Goal: Information Seeking & Learning: Find specific page/section

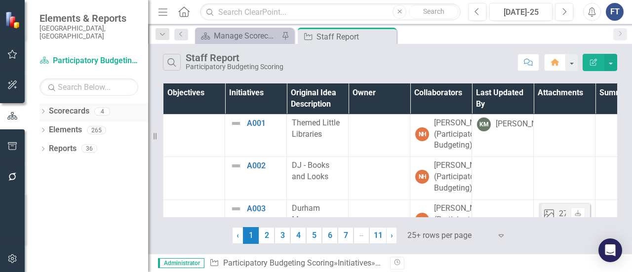
click at [41, 110] on icon "Dropdown" at bounding box center [43, 112] width 7 height 5
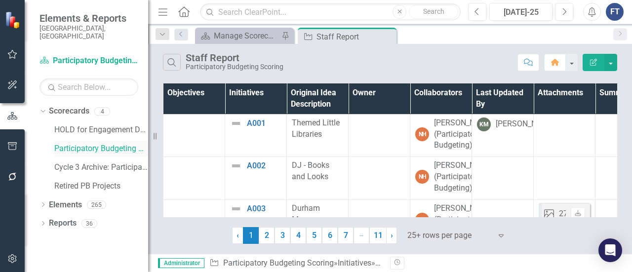
click at [72, 143] on link "Participatory Budgeting Scoring" at bounding box center [101, 148] width 94 height 11
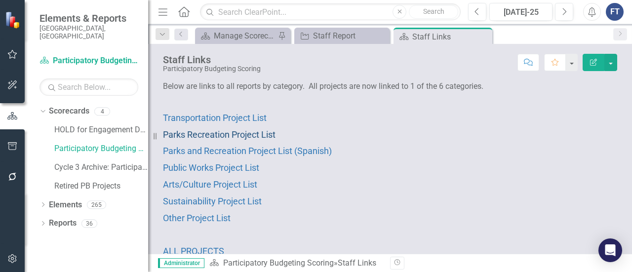
click at [220, 134] on span "Parks Recreation Project List" at bounding box center [219, 134] width 113 height 10
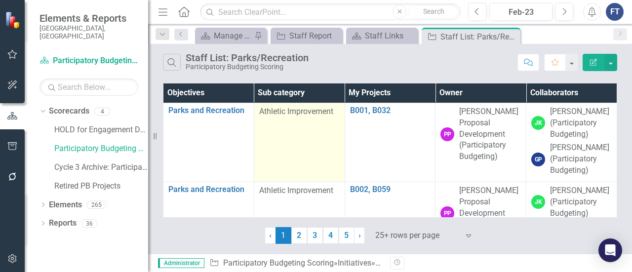
click at [284, 112] on span "Athletic Improvement" at bounding box center [296, 111] width 74 height 9
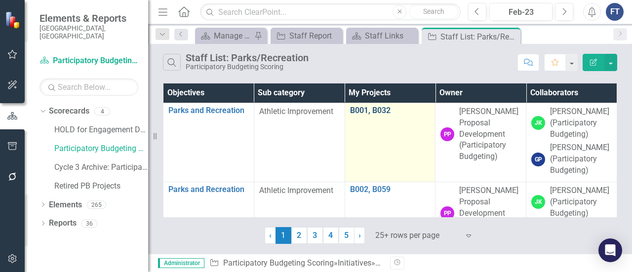
click at [362, 112] on link "B001, B032" at bounding box center [390, 110] width 81 height 9
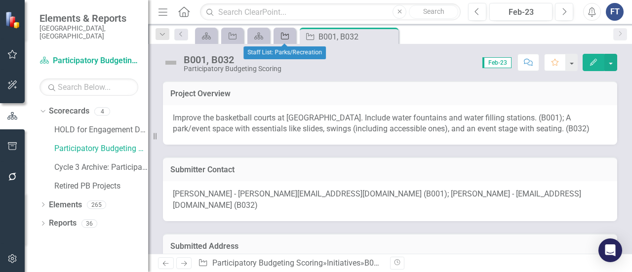
click at [284, 38] on icon "Initiative" at bounding box center [285, 36] width 10 height 8
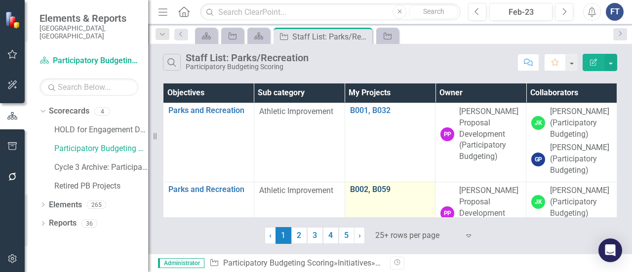
click at [358, 185] on link "B002, B059" at bounding box center [390, 189] width 81 height 9
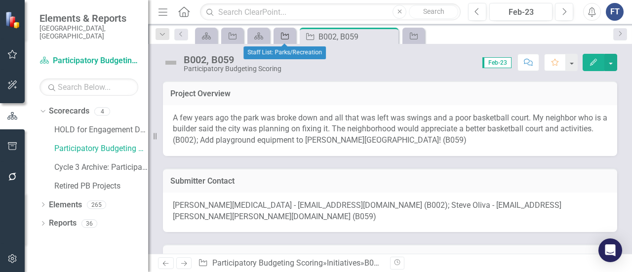
click at [286, 37] on icon "Initiative" at bounding box center [285, 36] width 10 height 8
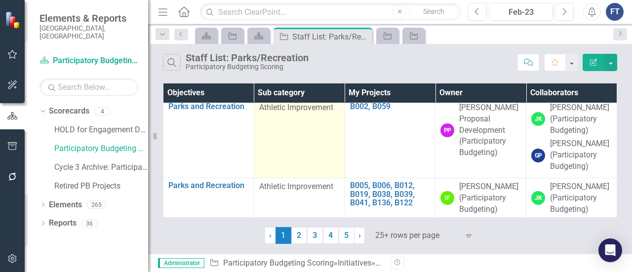
scroll to position [99, 0]
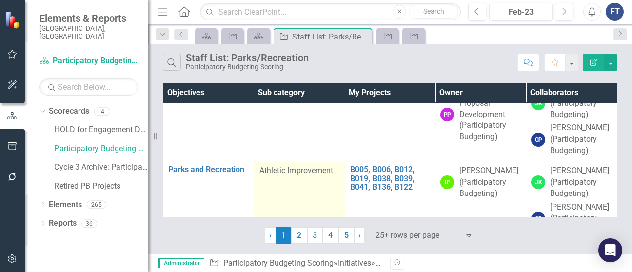
click at [297, 172] on span "Athletic Improvement" at bounding box center [296, 170] width 74 height 9
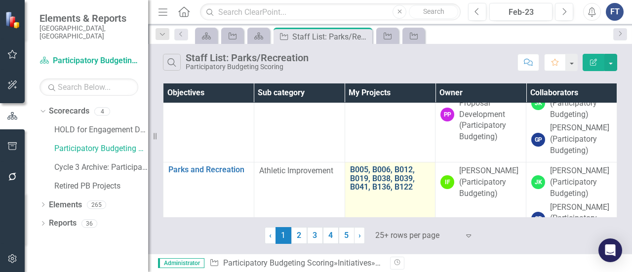
click at [366, 171] on link "B005, B006, B012, B019, B038, B039, B041, B136, B122" at bounding box center [390, 179] width 81 height 26
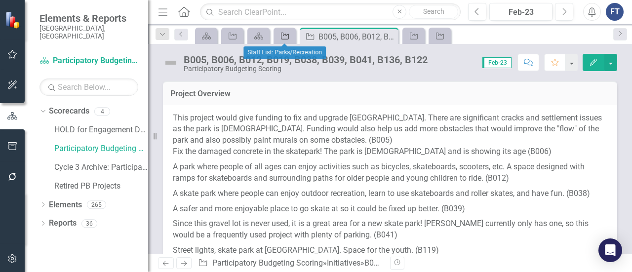
click at [285, 37] on icon "Initiative" at bounding box center [285, 36] width 10 height 8
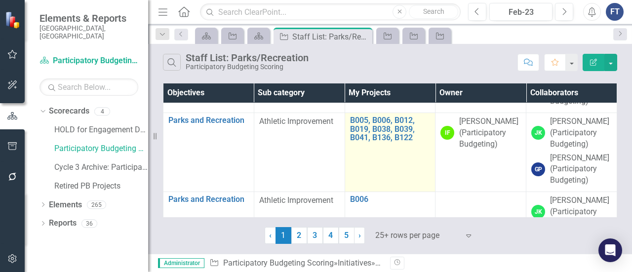
scroll to position [198, 0]
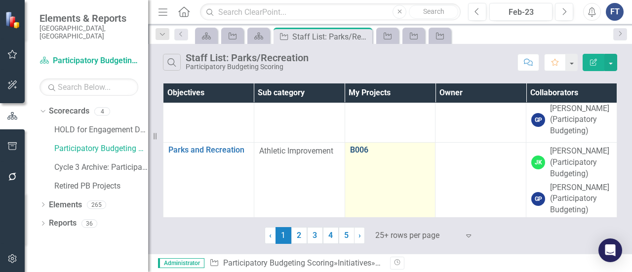
click at [357, 149] on link "B006" at bounding box center [390, 150] width 81 height 9
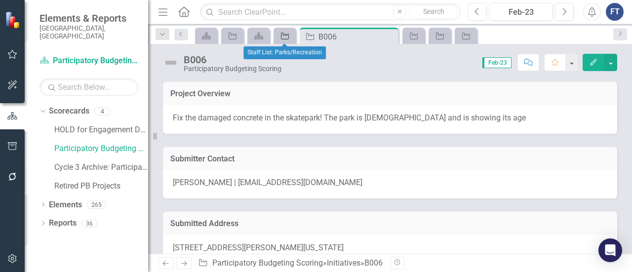
click at [288, 35] on icon "Initiative" at bounding box center [285, 36] width 10 height 8
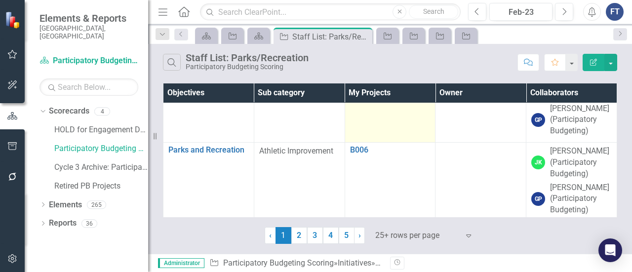
scroll to position [296, 0]
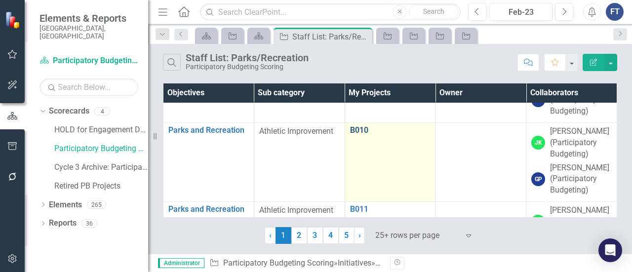
click at [358, 127] on link "B010" at bounding box center [390, 130] width 81 height 9
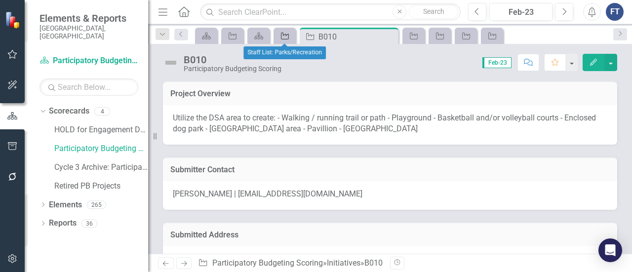
click at [289, 39] on icon "Initiative" at bounding box center [285, 36] width 10 height 8
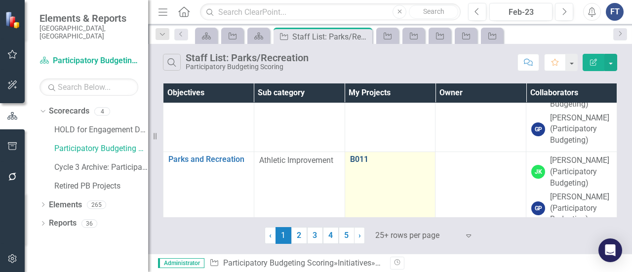
scroll to position [346, 0]
click at [355, 157] on link "B011" at bounding box center [390, 160] width 81 height 9
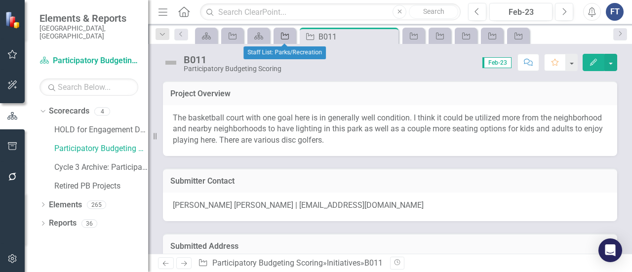
click at [284, 37] on icon "Initiative" at bounding box center [285, 36] width 10 height 8
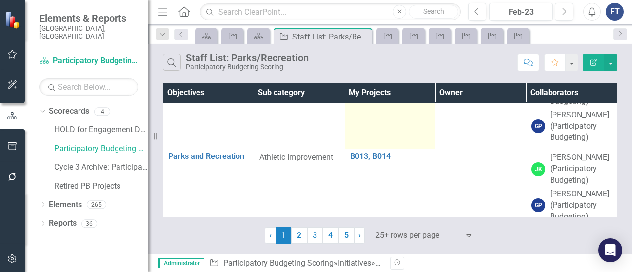
scroll to position [494, 0]
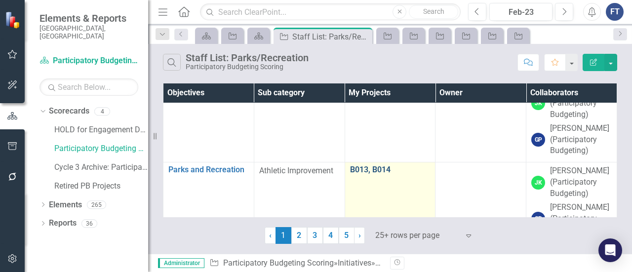
click at [368, 166] on link "B013, B014" at bounding box center [390, 170] width 81 height 9
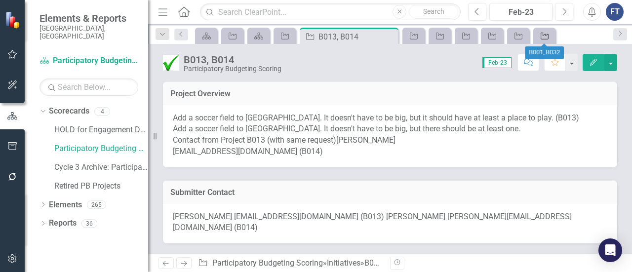
click at [547, 35] on icon at bounding box center [545, 36] width 8 height 7
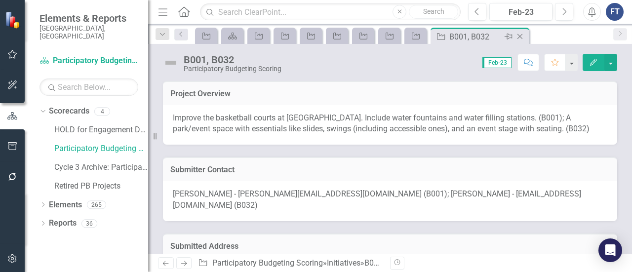
click at [520, 36] on icon at bounding box center [520, 36] width 5 height 5
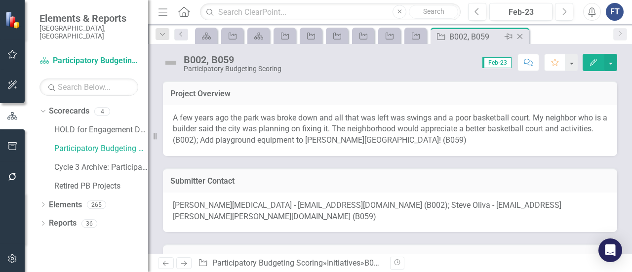
click at [523, 36] on icon "Close" at bounding box center [520, 37] width 10 height 8
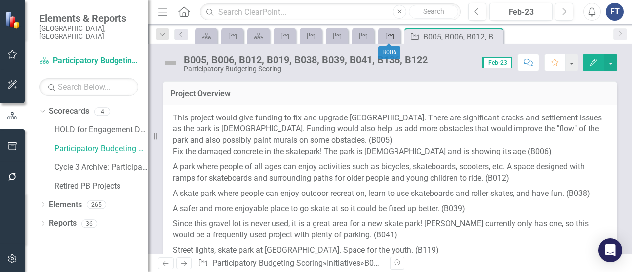
click at [396, 36] on link "Initiative" at bounding box center [389, 36] width 17 height 12
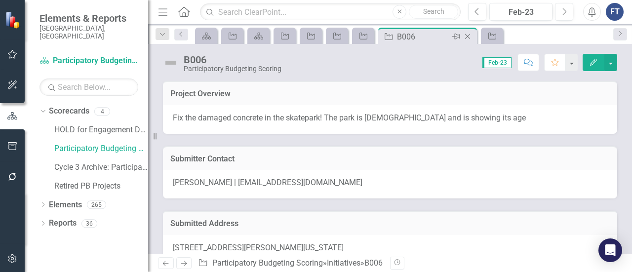
click at [467, 37] on icon at bounding box center [467, 36] width 5 height 5
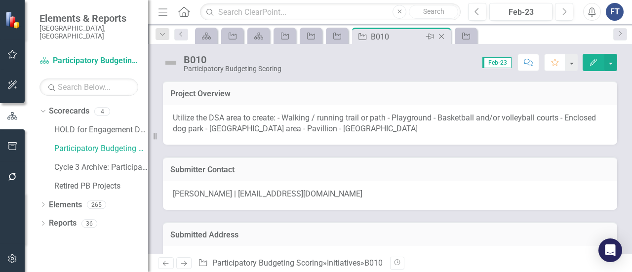
click at [442, 35] on icon "Close" at bounding box center [442, 37] width 10 height 8
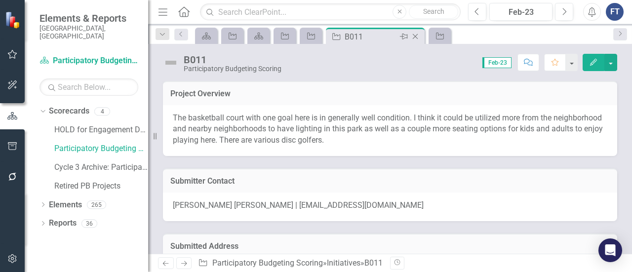
click at [419, 35] on icon "Close" at bounding box center [416, 37] width 10 height 8
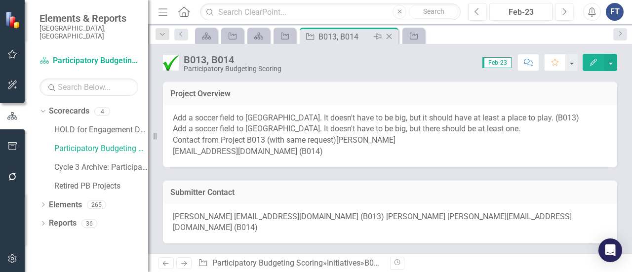
click at [391, 36] on icon "Close" at bounding box center [389, 37] width 10 height 8
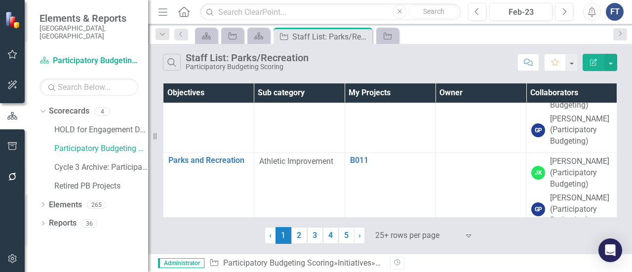
scroll to position [346, 0]
click at [176, 65] on icon "Search" at bounding box center [172, 62] width 11 height 9
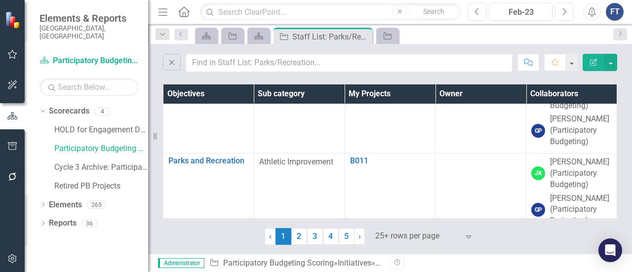
click at [249, 73] on div "Close Comment Favorite Edit Report" at bounding box center [390, 60] width 484 height 33
click at [248, 66] on input "text" at bounding box center [349, 63] width 327 height 18
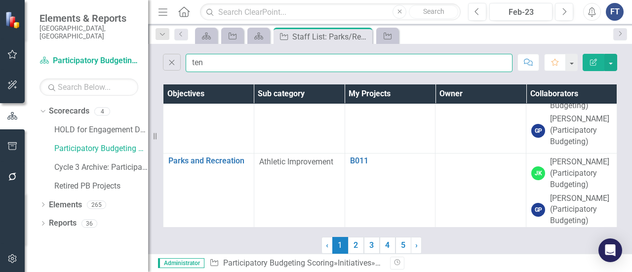
scroll to position [0, 0]
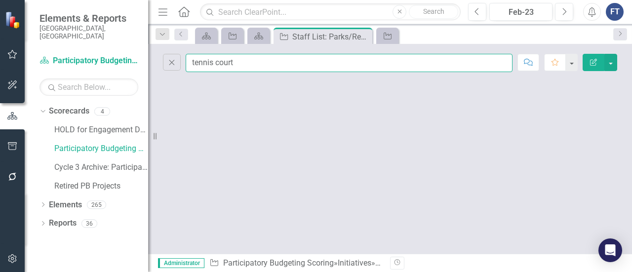
type input "tennis court"
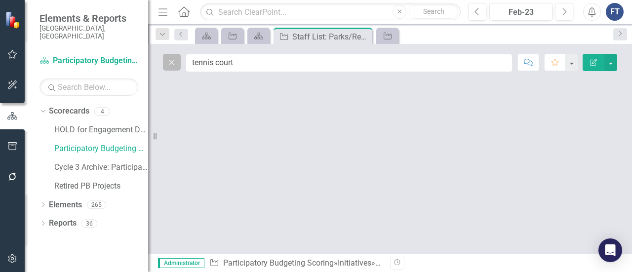
click at [173, 67] on button "Close" at bounding box center [172, 62] width 18 height 17
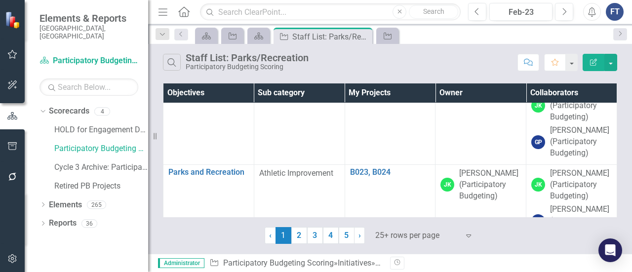
scroll to position [1285, 0]
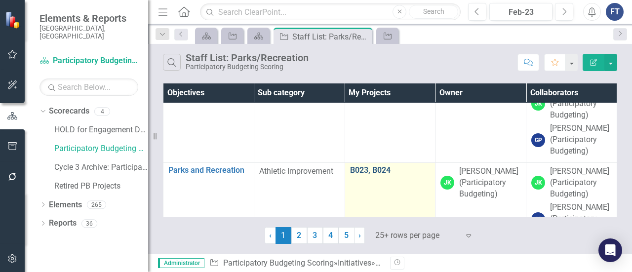
click at [370, 167] on link "B023, B024" at bounding box center [390, 170] width 81 height 9
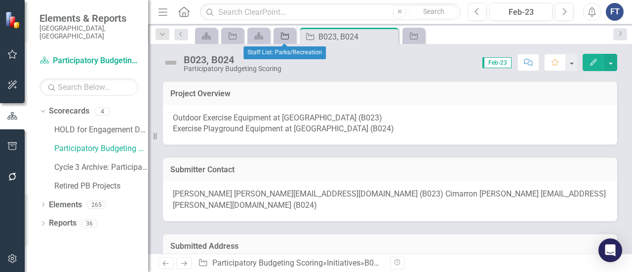
click at [289, 38] on icon "Initiative" at bounding box center [285, 36] width 10 height 8
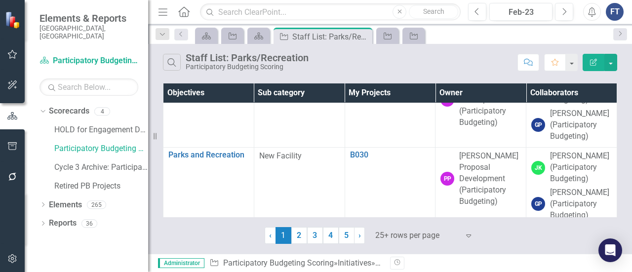
scroll to position [1866, 0]
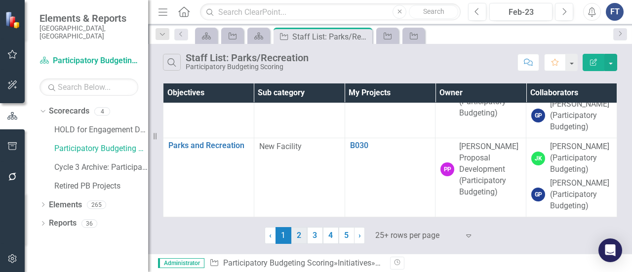
click at [293, 237] on link "2" at bounding box center [300, 235] width 16 height 17
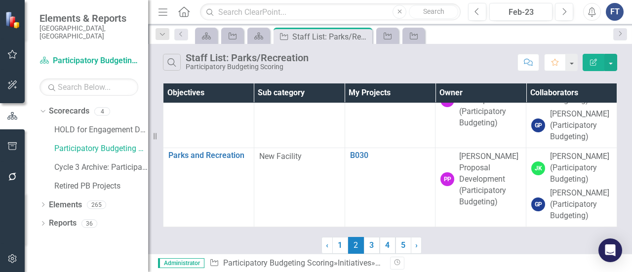
scroll to position [0, 0]
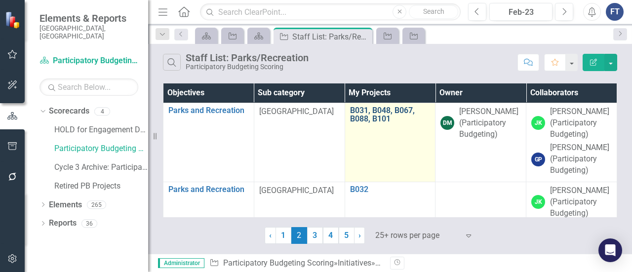
click at [376, 117] on link "B031, B048, B067, B088, B101" at bounding box center [390, 114] width 81 height 17
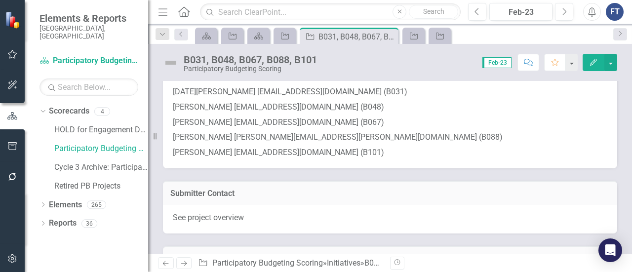
scroll to position [198, 0]
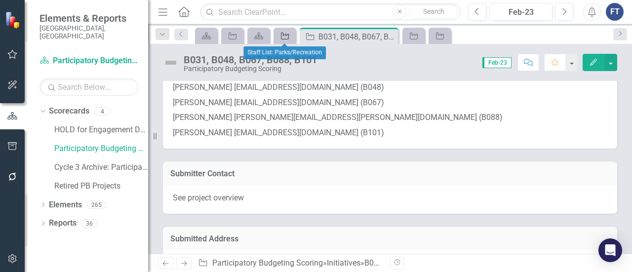
click at [284, 36] on icon "Initiative" at bounding box center [285, 36] width 10 height 8
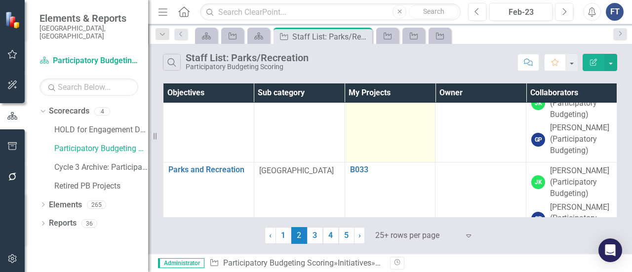
scroll to position [49, 0]
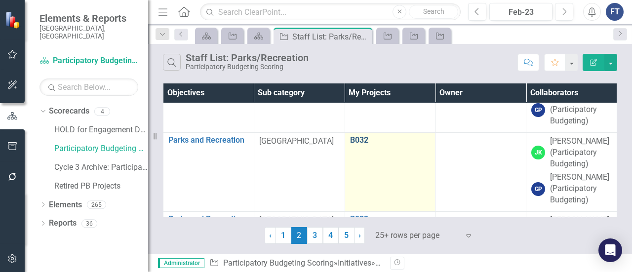
click at [356, 140] on link "B032" at bounding box center [390, 140] width 81 height 9
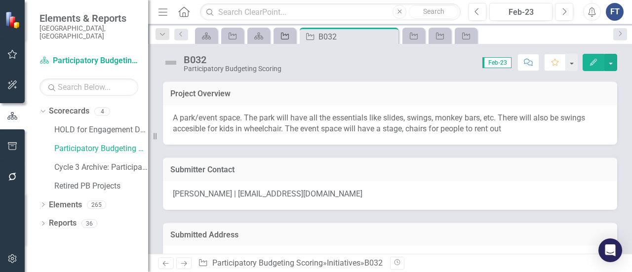
click at [281, 40] on div "Initiative" at bounding box center [283, 36] width 14 height 12
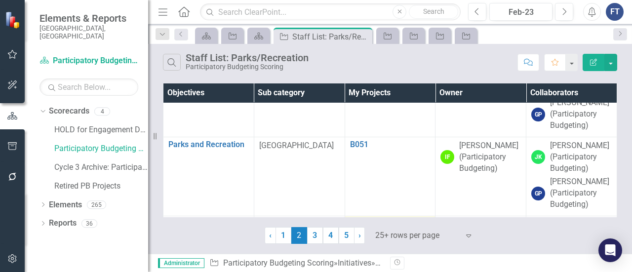
scroll to position [1285, 0]
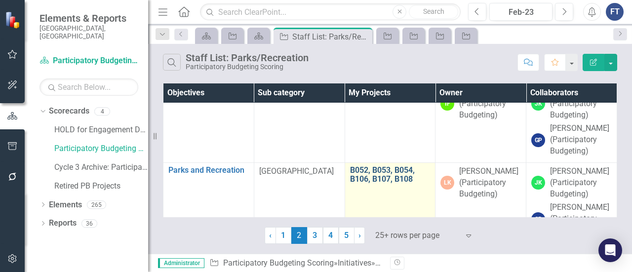
click at [366, 174] on link "B052, B053, B054, B106, B107, B108" at bounding box center [390, 174] width 81 height 17
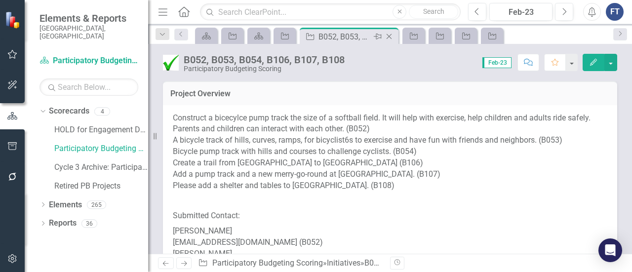
click at [393, 37] on icon "Close" at bounding box center [389, 37] width 10 height 8
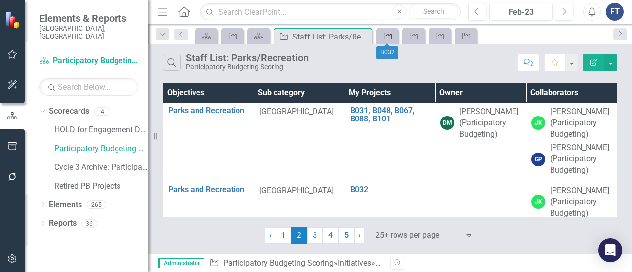
click at [395, 39] on link "Initiative" at bounding box center [387, 36] width 17 height 12
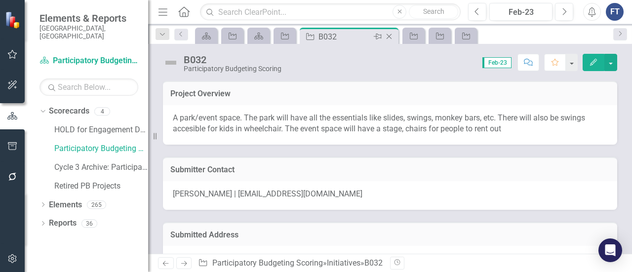
click at [390, 37] on icon at bounding box center [389, 36] width 5 height 5
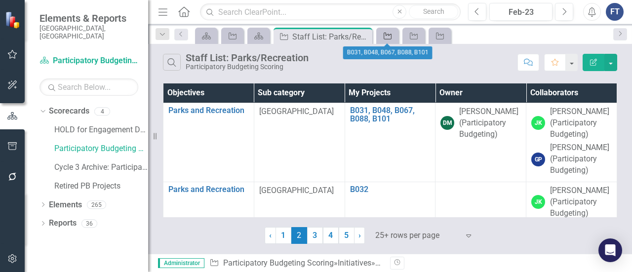
click at [391, 37] on icon "Initiative" at bounding box center [388, 36] width 10 height 8
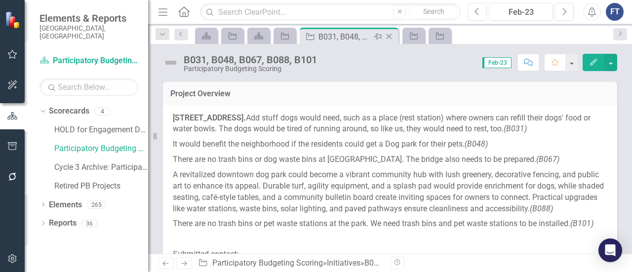
click at [388, 38] on icon "Close" at bounding box center [389, 37] width 10 height 8
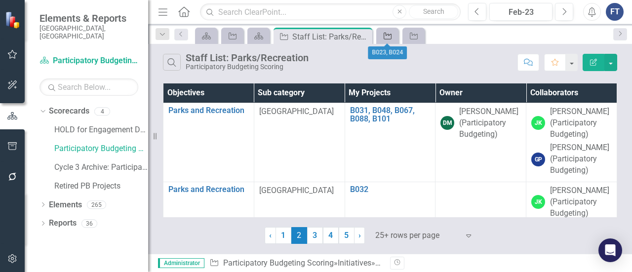
click at [390, 38] on icon "Initiative" at bounding box center [388, 36] width 10 height 8
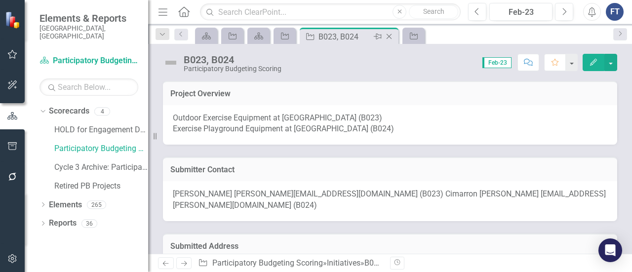
click at [393, 37] on icon "Close" at bounding box center [389, 37] width 10 height 8
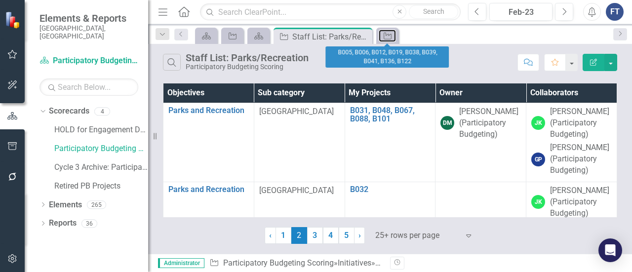
click at [393, 37] on link "Initiative" at bounding box center [387, 36] width 17 height 12
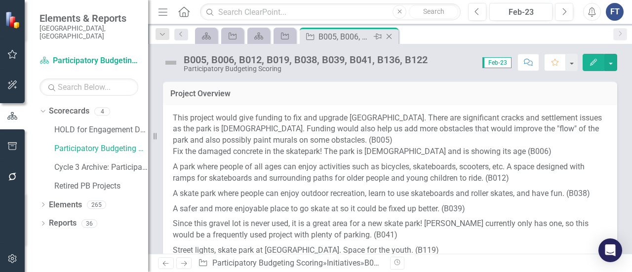
click at [389, 36] on icon at bounding box center [389, 36] width 5 height 5
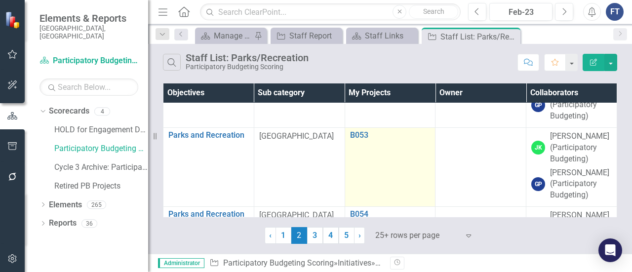
scroll to position [1383, 0]
